Goal: Information Seeking & Learning: Learn about a topic

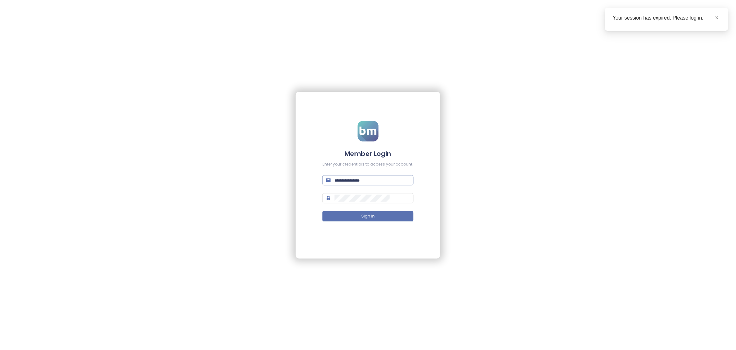
click at [359, 182] on input "text" at bounding box center [372, 180] width 75 height 7
type input "**********"
click at [359, 215] on button "Sign In" at bounding box center [368, 216] width 91 height 10
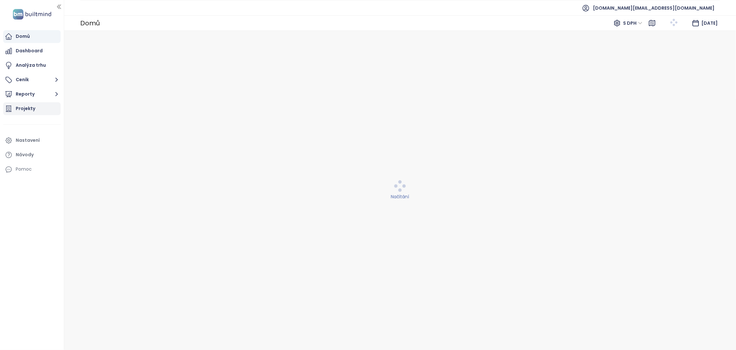
click at [21, 111] on div "Projekty" at bounding box center [26, 109] width 20 height 8
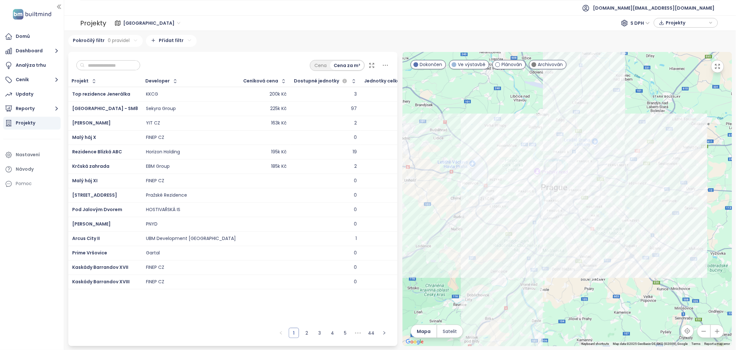
click at [115, 66] on input "text" at bounding box center [111, 66] width 52 height 10
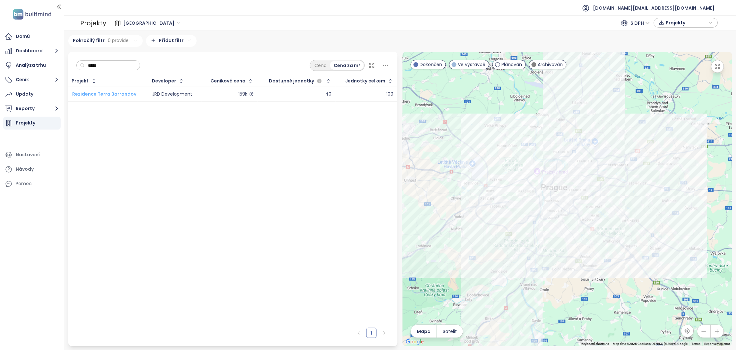
click at [99, 94] on span "Rezidence Terra Barrandov" at bounding box center [104, 94] width 64 height 6
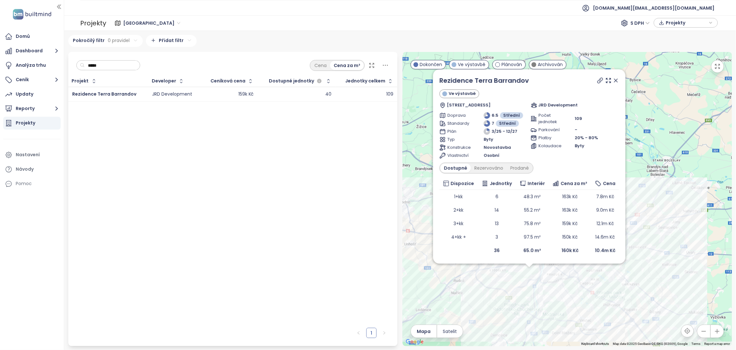
click at [547, 286] on div "Rezidence Terra Barrandov Ve výstavbě [STREET_ADDRESS] JRD Development Doprava …" at bounding box center [568, 199] width 330 height 294
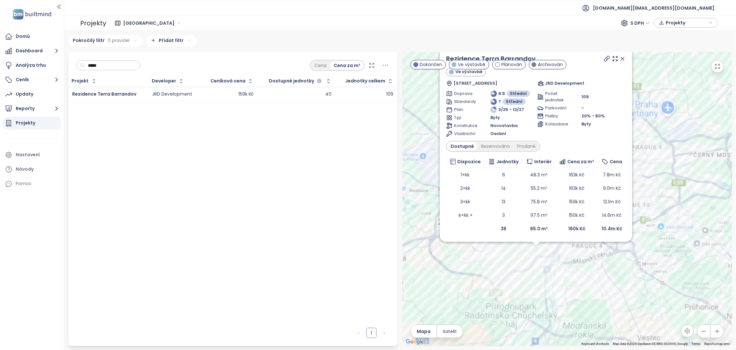
drag, startPoint x: 522, startPoint y: 293, endPoint x: 549, endPoint y: 274, distance: 33.0
click at [549, 274] on div "Rezidence Terra Barrandov Ve výstavbě [STREET_ADDRESS] JRD Development Doprava …" at bounding box center [568, 199] width 330 height 294
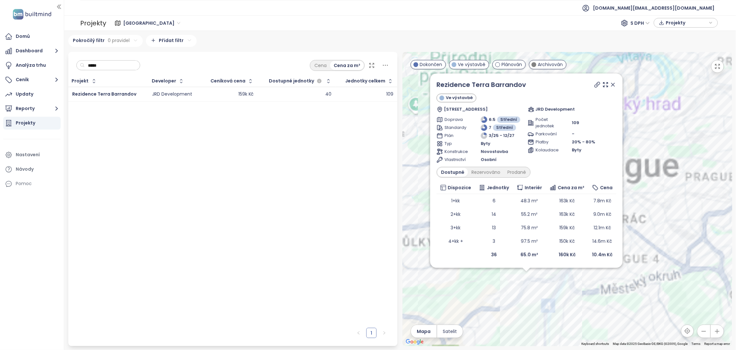
drag, startPoint x: 659, startPoint y: 102, endPoint x: 662, endPoint y: 147, distance: 45.0
click at [662, 147] on div "Rezidence Terra Barrandov Ve výstavbě [STREET_ADDRESS] JRD Development Doprava …" at bounding box center [568, 199] width 330 height 294
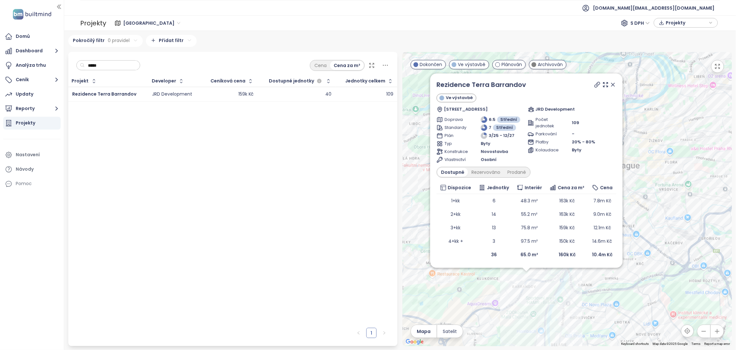
click at [614, 86] on icon at bounding box center [613, 85] width 6 height 6
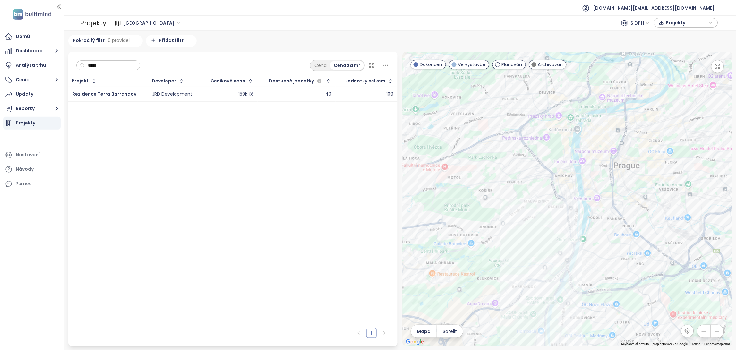
click at [106, 67] on input "*****" at bounding box center [111, 66] width 52 height 10
type input "*"
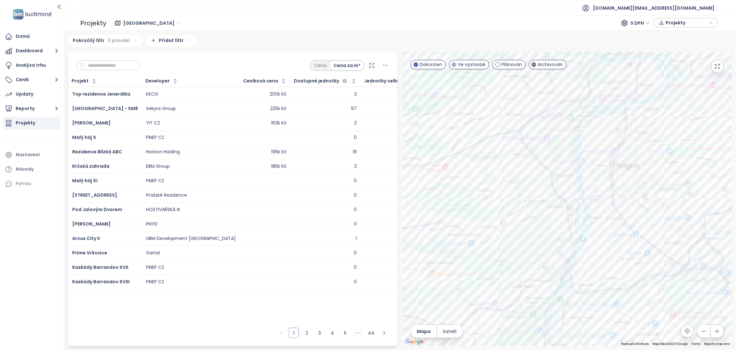
click at [526, 302] on div at bounding box center [568, 199] width 330 height 294
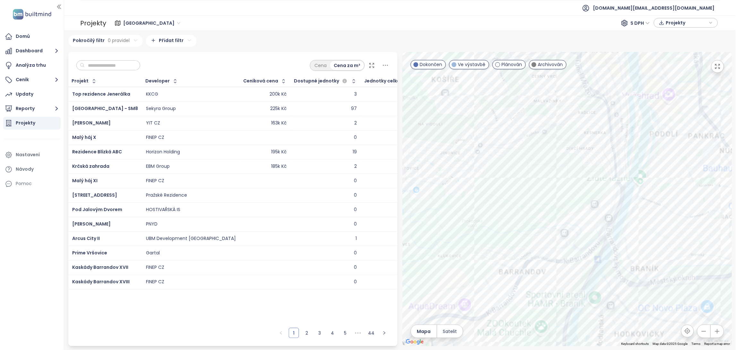
click at [526, 302] on div at bounding box center [568, 199] width 330 height 294
drag, startPoint x: 526, startPoint y: 302, endPoint x: 548, endPoint y: 271, distance: 37.8
click at [548, 271] on div at bounding box center [568, 199] width 330 height 294
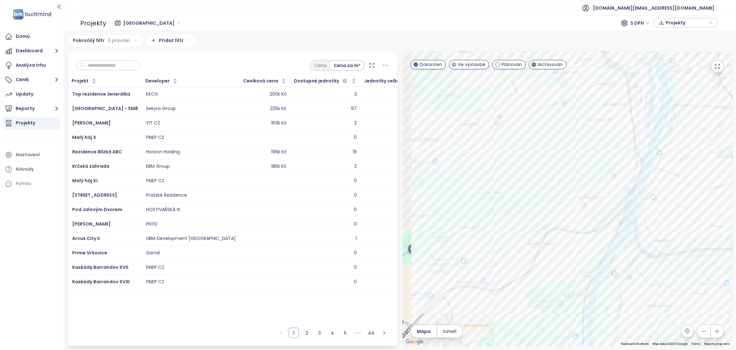
click at [548, 271] on div at bounding box center [568, 199] width 330 height 294
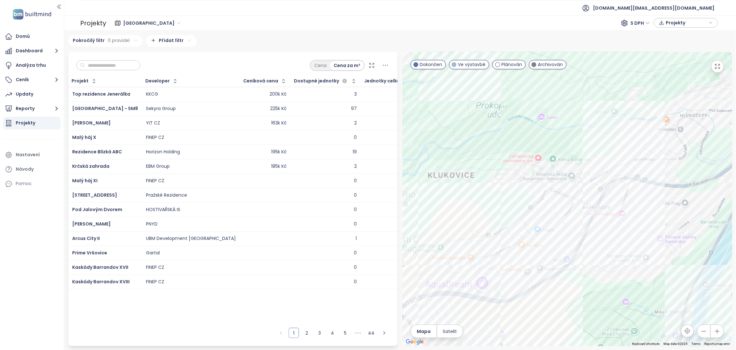
drag, startPoint x: 548, startPoint y: 271, endPoint x: 611, endPoint y: 261, distance: 64.4
click at [611, 261] on div at bounding box center [568, 199] width 330 height 294
click at [577, 226] on div "Barrandez-vous II" at bounding box center [568, 199] width 330 height 294
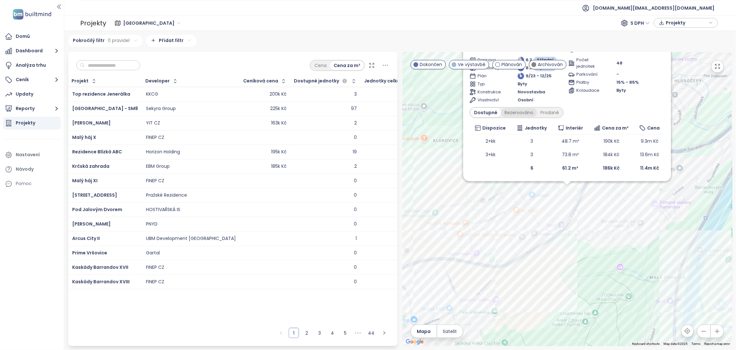
click at [522, 112] on div "Rezervováno" at bounding box center [519, 112] width 36 height 9
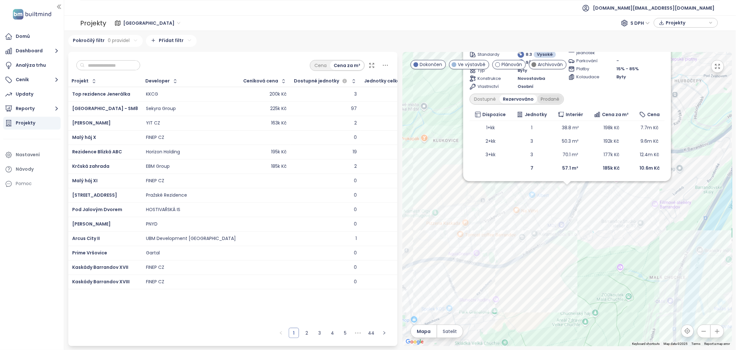
click at [544, 100] on div "Prodané" at bounding box center [551, 99] width 26 height 9
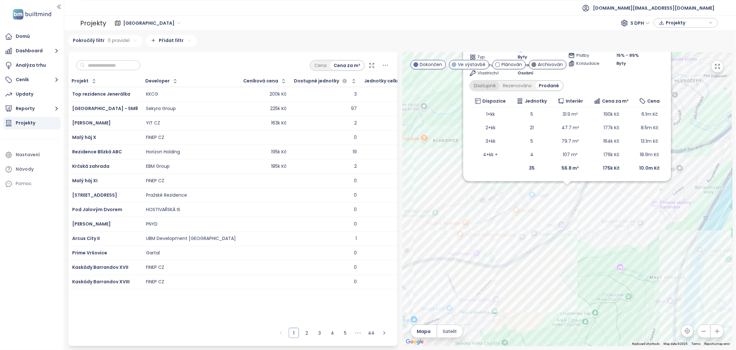
click at [486, 84] on div "Dostupné" at bounding box center [485, 85] width 29 height 9
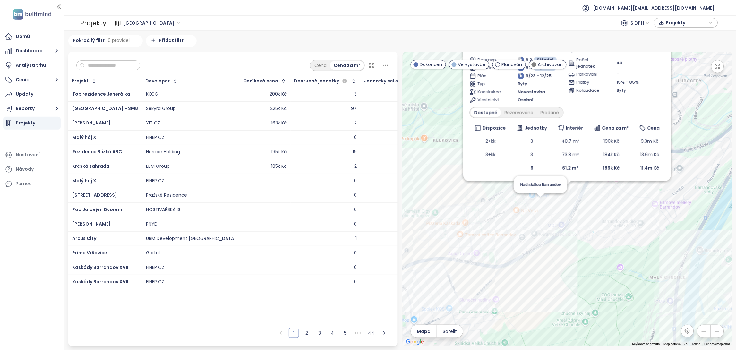
click at [541, 202] on div "Barrandez-vous II Ve výstavbě Dostalové 1283/6, 152 00 [GEOGRAPHIC_DATA] 5-[GEO…" at bounding box center [568, 199] width 330 height 294
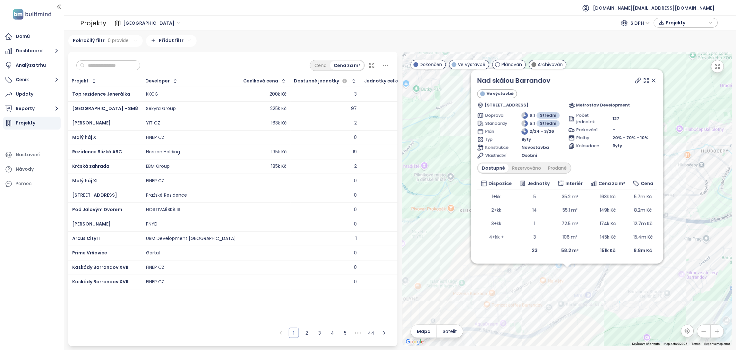
click at [651, 81] on icon at bounding box center [654, 80] width 6 height 6
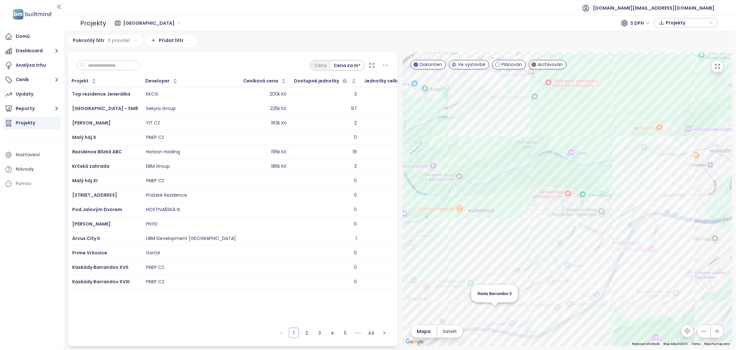
click at [497, 312] on div "Ranta Barrandov 3" at bounding box center [568, 199] width 330 height 294
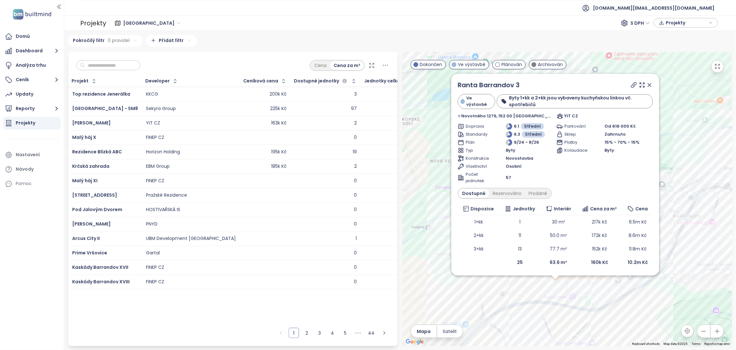
drag, startPoint x: 714, startPoint y: 135, endPoint x: 702, endPoint y: 232, distance: 97.4
click at [702, 232] on div "Ranta Barrandov 3 Ve výstavbě Byty 1+kk a 2+kk jsou vybaveny kuchyňskou linkou …" at bounding box center [568, 199] width 330 height 294
click at [647, 88] on icon at bounding box center [650, 85] width 6 height 6
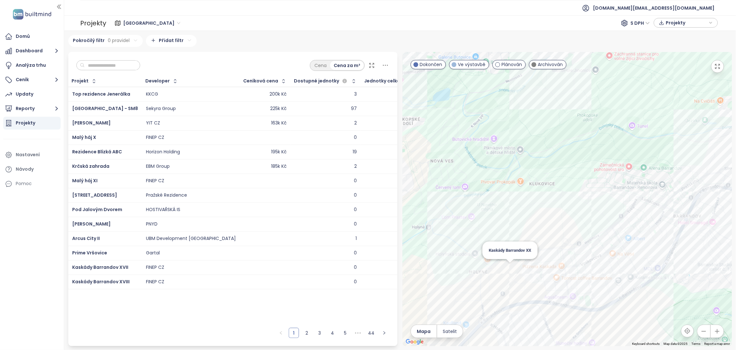
click at [509, 269] on div "Kaskády Barrandov XX" at bounding box center [568, 199] width 330 height 294
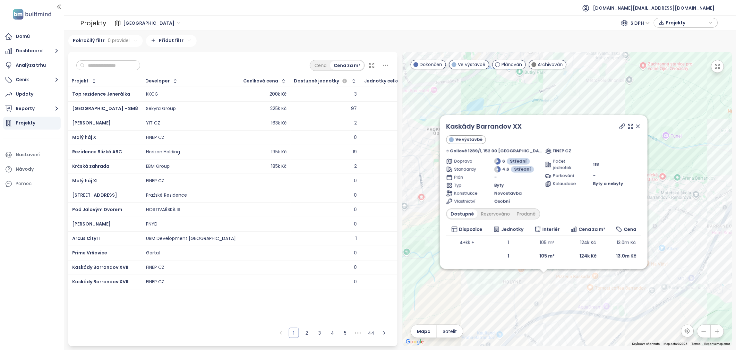
drag, startPoint x: 687, startPoint y: 153, endPoint x: 662, endPoint y: 247, distance: 96.6
click at [662, 247] on div "Kaskády Barrandov XX Ve výstavbě Gollové 1289/1, 152 00 [GEOGRAPHIC_DATA] 5-[GE…" at bounding box center [568, 199] width 330 height 294
click at [637, 126] on icon at bounding box center [638, 126] width 3 height 3
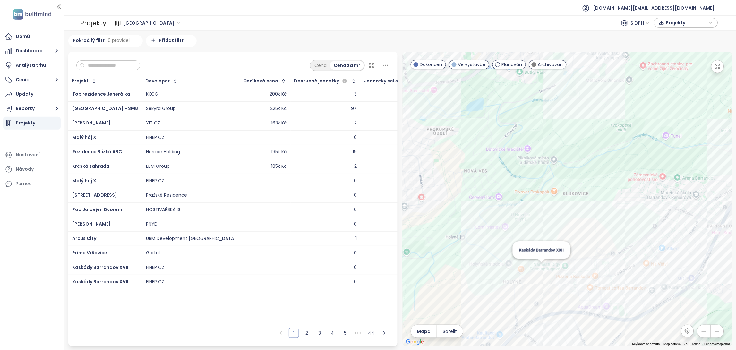
click at [540, 265] on div "Kaskády Barrandov XXII" at bounding box center [568, 199] width 330 height 294
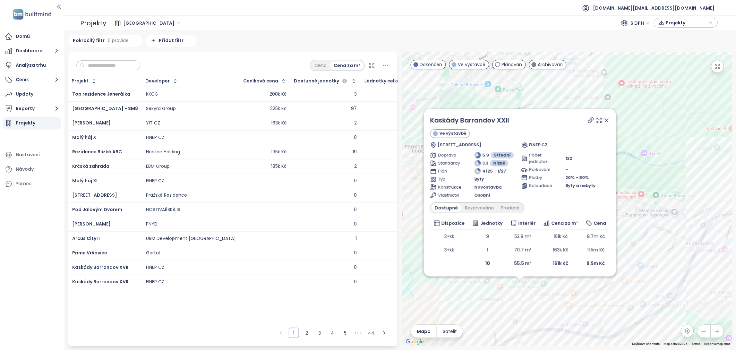
drag, startPoint x: 665, startPoint y: 176, endPoint x: 607, endPoint y: 219, distance: 71.8
click at [607, 219] on div "Kaskády Barrandov XXII Ve výstavbě Stará Holyně, 152 00 [GEOGRAPHIC_DATA], Czec…" at bounding box center [568, 199] width 330 height 294
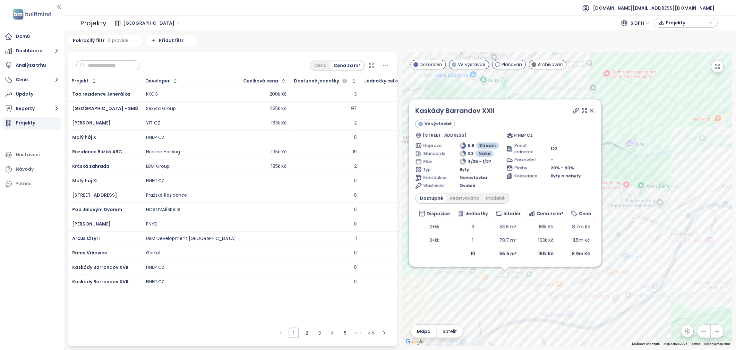
click at [593, 112] on icon at bounding box center [592, 111] width 6 height 6
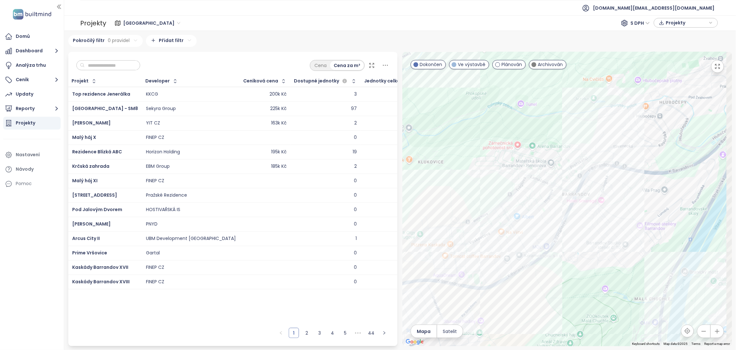
drag, startPoint x: 682, startPoint y: 243, endPoint x: 570, endPoint y: 204, distance: 118.9
click at [570, 204] on div at bounding box center [568, 199] width 330 height 294
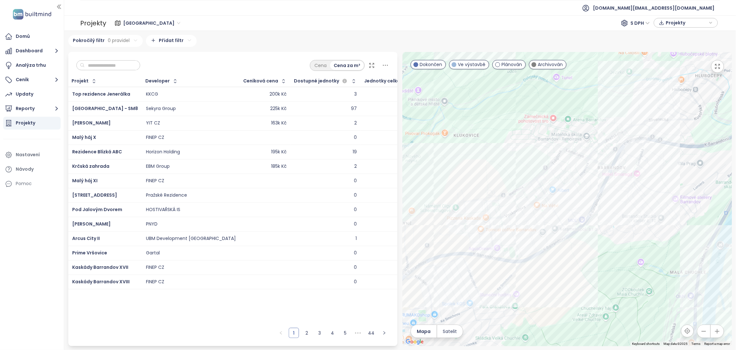
drag, startPoint x: 535, startPoint y: 245, endPoint x: 586, endPoint y: 217, distance: 58.3
click at [586, 217] on div at bounding box center [568, 199] width 330 height 294
click at [676, 105] on div "Rezidence Slivenecká" at bounding box center [568, 199] width 330 height 294
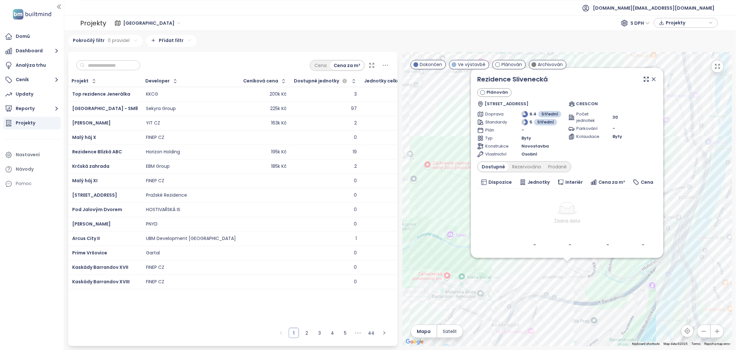
click at [655, 80] on icon at bounding box center [654, 79] width 6 height 6
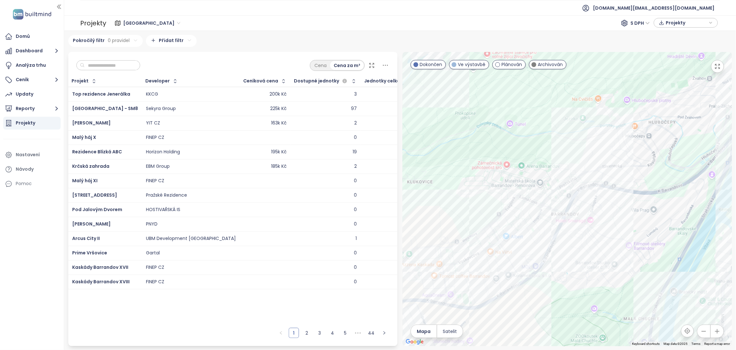
drag, startPoint x: 543, startPoint y: 309, endPoint x: 604, endPoint y: 195, distance: 129.6
click at [604, 195] on div at bounding box center [568, 199] width 330 height 294
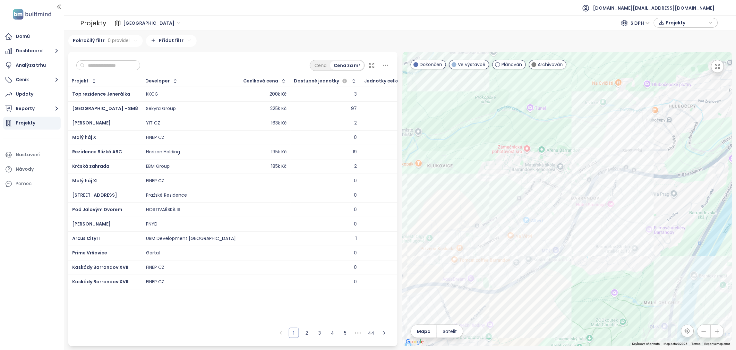
drag, startPoint x: 584, startPoint y: 237, endPoint x: 604, endPoint y: 221, distance: 25.8
click at [604, 221] on div at bounding box center [568, 199] width 330 height 294
click at [701, 334] on icon "button" at bounding box center [704, 331] width 6 height 6
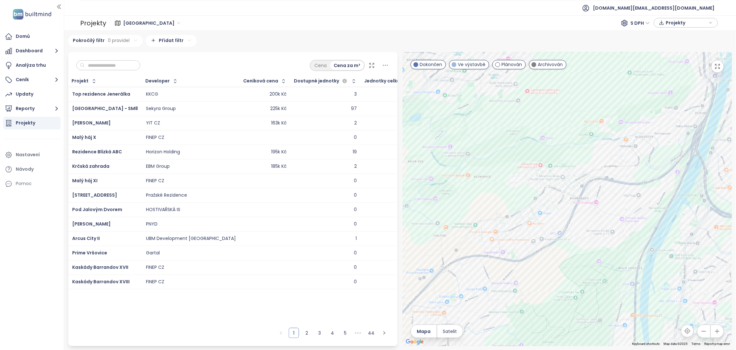
click at [701, 334] on icon "button" at bounding box center [704, 331] width 6 height 6
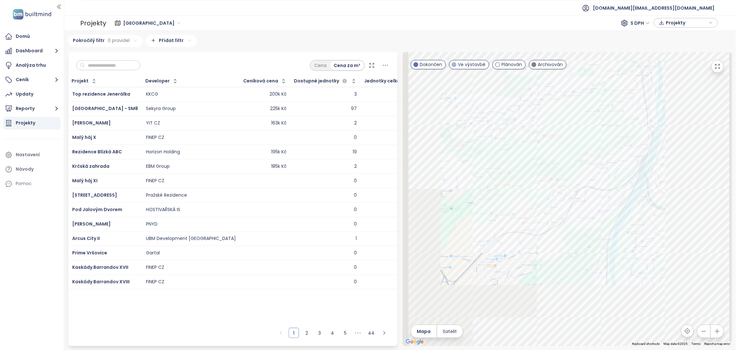
click at [701, 334] on icon "button" at bounding box center [704, 331] width 6 height 6
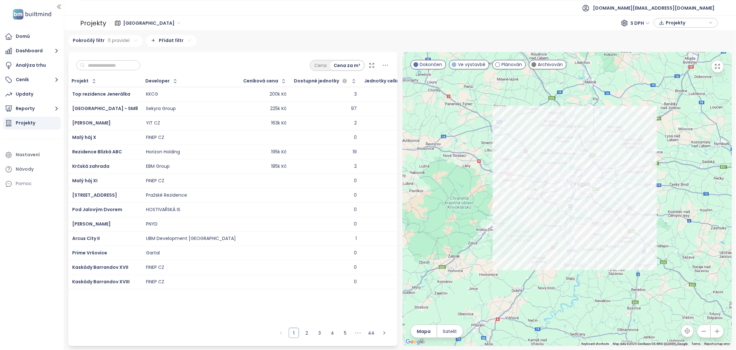
click at [117, 63] on input "text" at bounding box center [111, 66] width 52 height 10
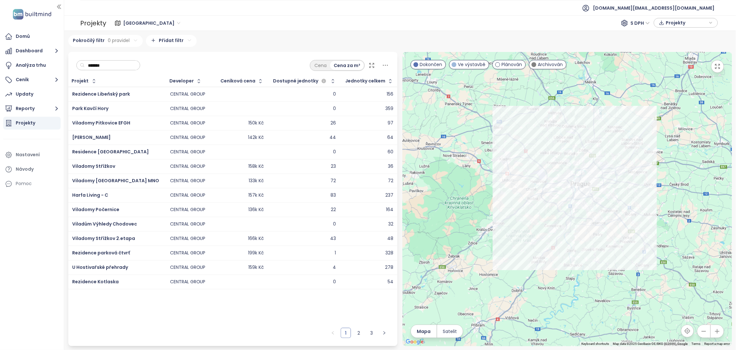
type input "*******"
click at [633, 231] on div at bounding box center [568, 199] width 330 height 294
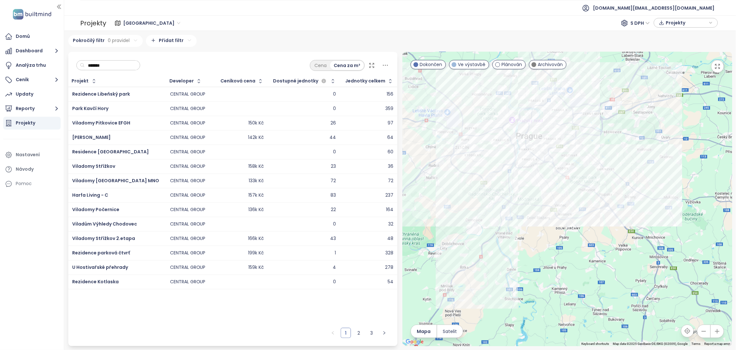
click at [633, 231] on div at bounding box center [568, 199] width 330 height 294
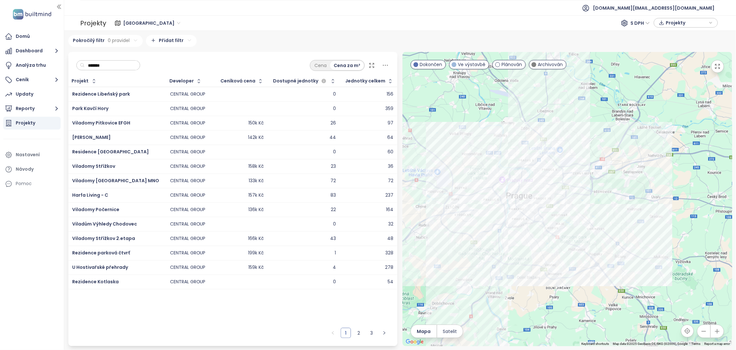
drag, startPoint x: 637, startPoint y: 139, endPoint x: 625, endPoint y: 205, distance: 66.9
click at [625, 205] on div at bounding box center [568, 199] width 330 height 294
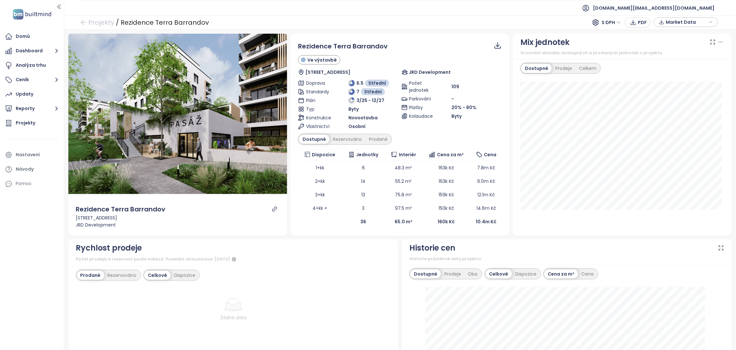
click at [684, 21] on span "Market Data" at bounding box center [686, 22] width 41 height 10
click at [674, 92] on span "Stáhnout" at bounding box center [678, 93] width 22 height 7
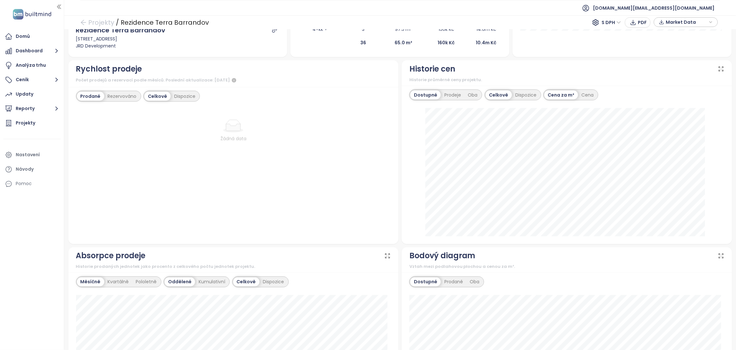
scroll to position [180, 0]
click at [448, 96] on div "Prodeje" at bounding box center [453, 93] width 24 height 9
click at [422, 97] on div "Dostupné" at bounding box center [425, 93] width 29 height 9
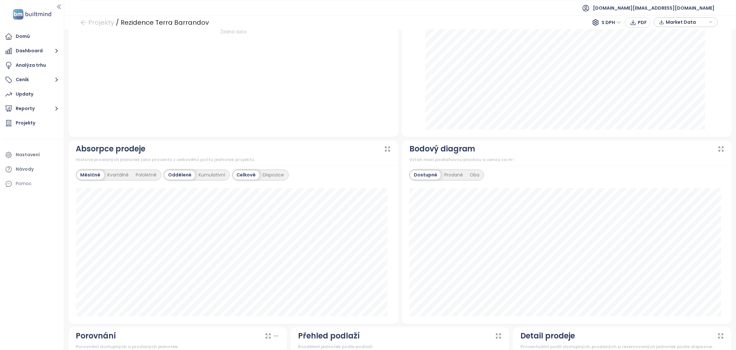
scroll to position [290, 0]
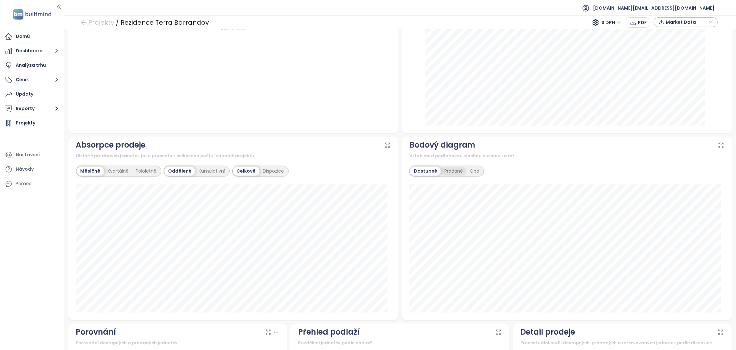
click at [448, 171] on div "Prodané" at bounding box center [454, 171] width 26 height 9
click at [420, 179] on div "Dostupné Prodané Oba TB 1.312 30.7 m2 176 332 Kč" at bounding box center [567, 241] width 331 height 159
click at [419, 175] on div "Dostupné" at bounding box center [425, 171] width 29 height 9
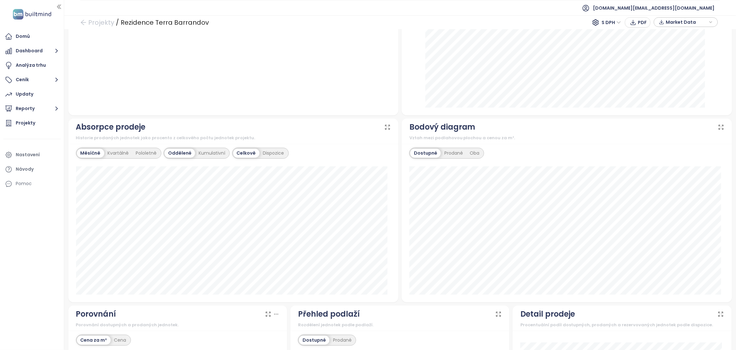
scroll to position [313, 0]
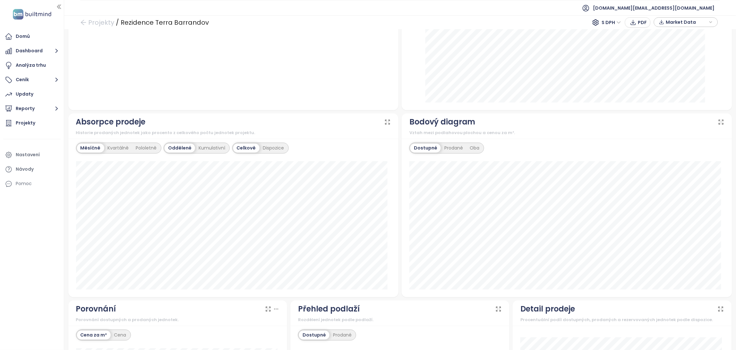
click at [210, 142] on div "Měsíčně Kvartálně Pololetně Oddělené Kumulativní Celkově Dispozice 1. července …" at bounding box center [233, 218] width 331 height 159
click at [208, 148] on div "Kumulativní" at bounding box center [212, 148] width 34 height 9
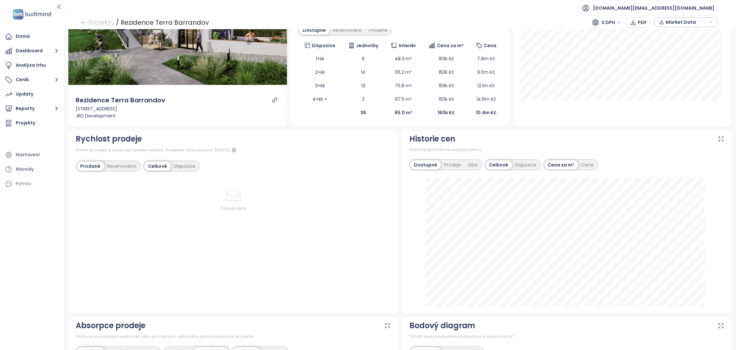
scroll to position [110, 0]
click at [114, 171] on div "Prodané Rezervováno" at bounding box center [108, 165] width 65 height 11
click at [116, 164] on div "Rezervováno" at bounding box center [122, 165] width 36 height 9
click at [185, 164] on div "Dispozice" at bounding box center [185, 165] width 28 height 9
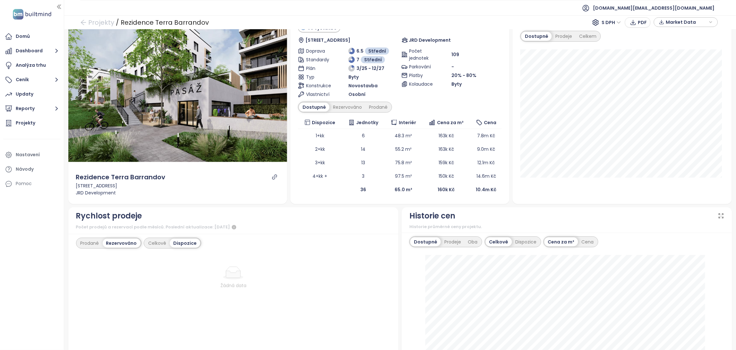
scroll to position [16, 0]
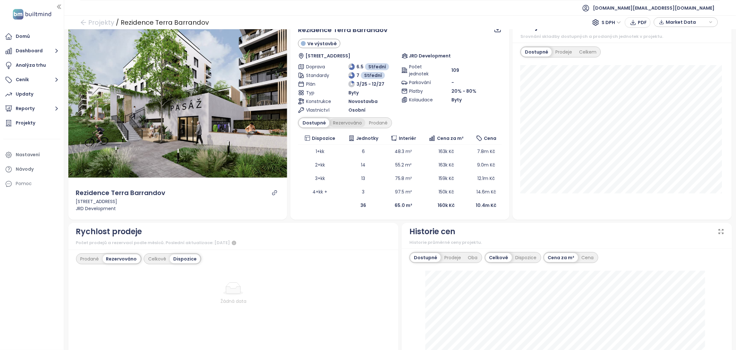
click at [345, 127] on div "Rezervováno" at bounding box center [348, 122] width 36 height 9
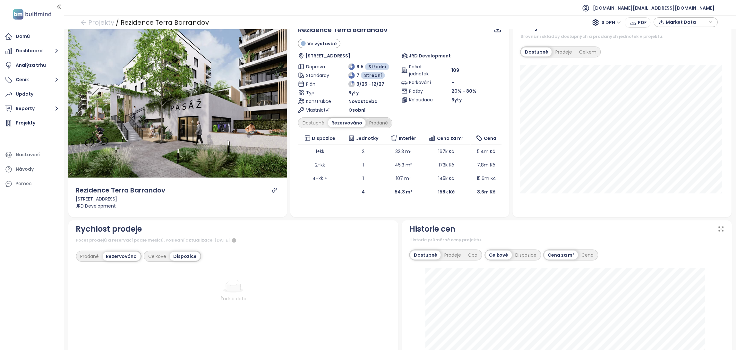
click at [384, 120] on div "Prodané" at bounding box center [379, 122] width 26 height 9
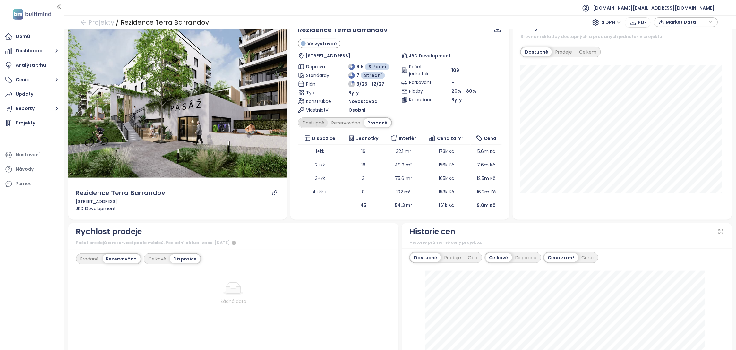
click at [312, 122] on div "Dostupné" at bounding box center [313, 122] width 29 height 9
click at [273, 193] on icon "link" at bounding box center [275, 193] width 6 height 6
click at [377, 122] on div "Prodané" at bounding box center [379, 122] width 26 height 9
click at [439, 194] on span "158k Kč" at bounding box center [446, 192] width 15 height 6
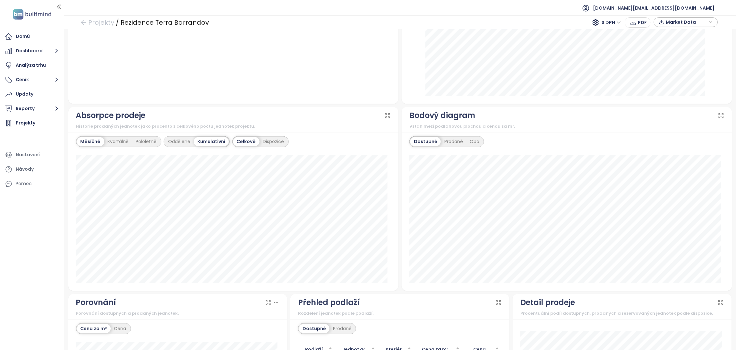
scroll to position [323, 0]
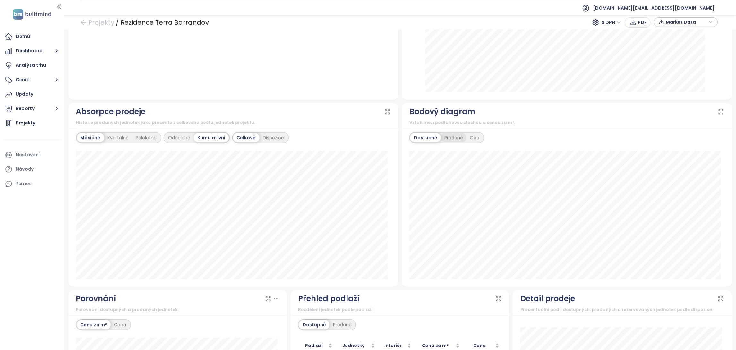
click at [449, 138] on div "Prodané" at bounding box center [454, 138] width 26 height 9
click at [475, 138] on div "Oba" at bounding box center [475, 138] width 17 height 9
click at [265, 138] on div "Dispozice" at bounding box center [274, 138] width 28 height 9
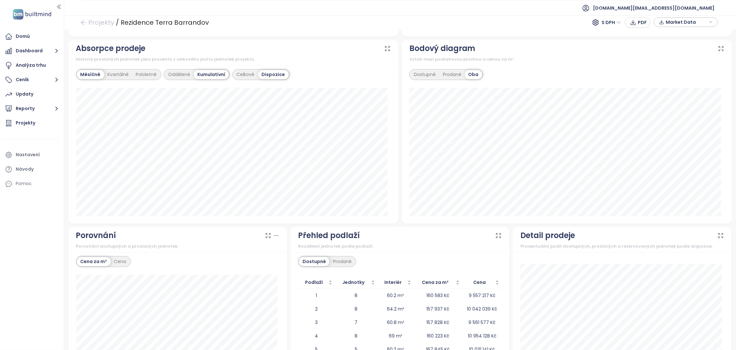
scroll to position [452, 0]
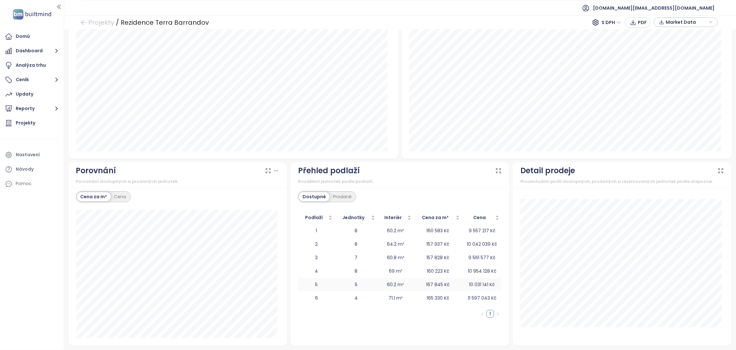
click at [327, 283] on td "5" at bounding box center [316, 284] width 37 height 13
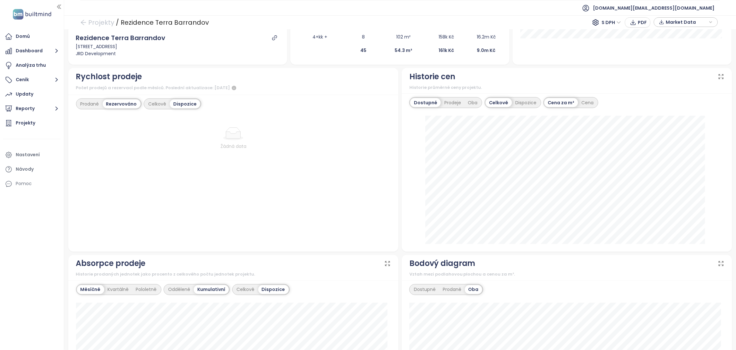
scroll to position [47, 0]
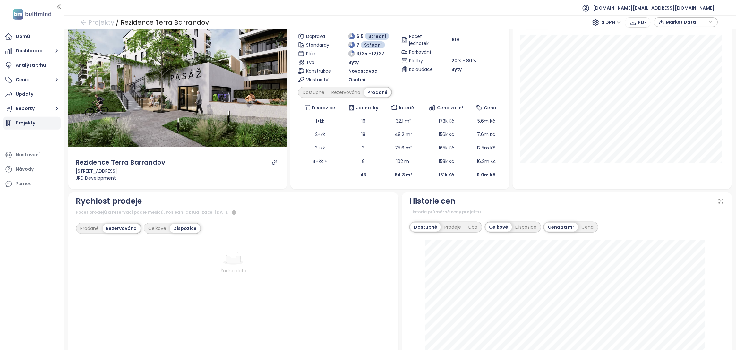
click at [15, 122] on div "Projekty" at bounding box center [31, 123] width 57 height 13
